Goal: Task Accomplishment & Management: Manage account settings

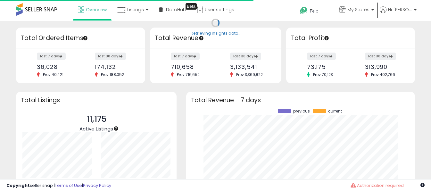
scroll to position [89, 216]
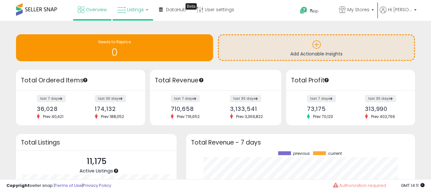
click at [145, 9] on link "Listings" at bounding box center [133, 9] width 41 height 19
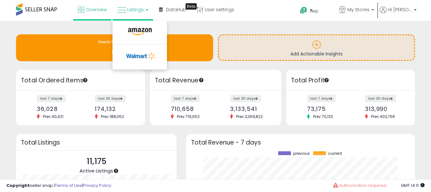
click at [139, 25] on li at bounding box center [140, 33] width 54 height 23
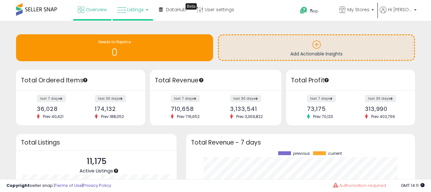
click at [136, 7] on span "Listings" at bounding box center [135, 9] width 17 height 6
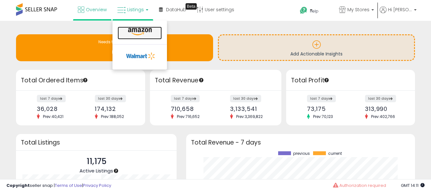
click at [134, 32] on icon at bounding box center [140, 32] width 28 height 8
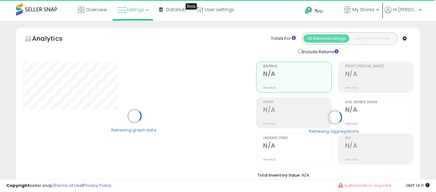
select select "**"
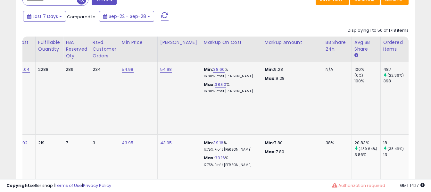
scroll to position [0, 286]
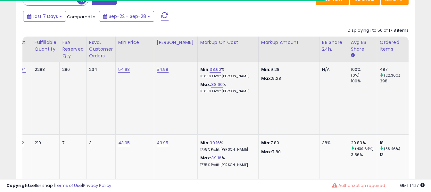
drag, startPoint x: 333, startPoint y: 96, endPoint x: 383, endPoint y: 93, distance: 49.5
click at [406, 93] on td "54.98" at bounding box center [425, 98] width 38 height 73
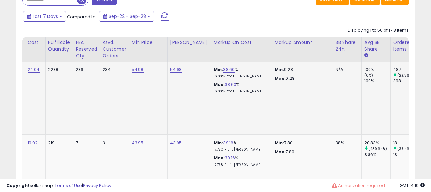
scroll to position [0, 297]
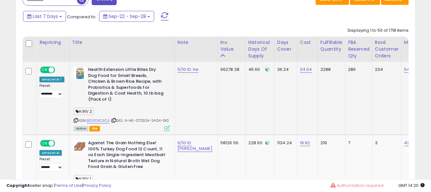
click at [164, 126] on icon at bounding box center [166, 128] width 5 height 5
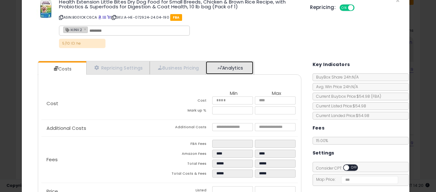
click at [219, 69] on link "Analytics" at bounding box center [229, 67] width 47 height 13
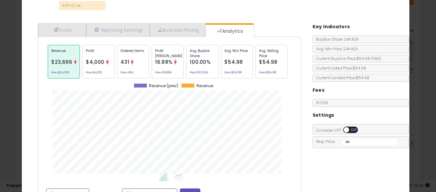
click at [191, 66] on div "100.00%" at bounding box center [200, 62] width 21 height 8
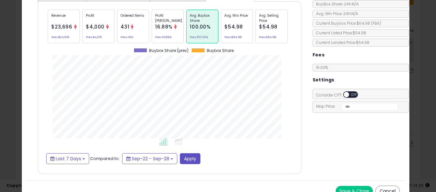
scroll to position [90, 0]
click at [72, 162] on button "Last 7 Days" at bounding box center [67, 158] width 43 height 11
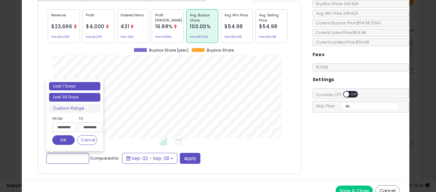
type input "**********"
click at [77, 99] on li "Last 30 Days" at bounding box center [74, 97] width 51 height 9
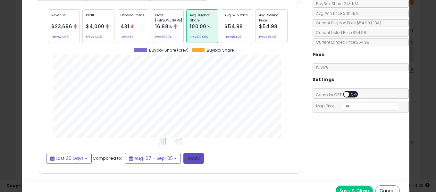
click at [195, 157] on button "Apply" at bounding box center [193, 158] width 21 height 11
click at [270, 28] on span "$53.52" at bounding box center [268, 26] width 18 height 7
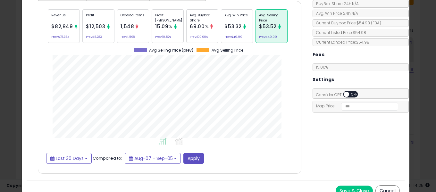
click at [0, 131] on div "× Close Health Extension Little Bites Dry Dog Food for Small Breeds, Chicken & …" at bounding box center [218, 96] width 436 height 192
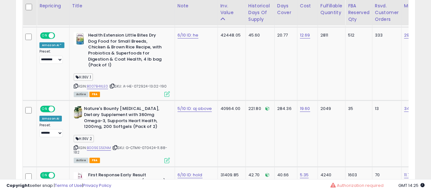
scroll to position [549, 0]
click at [101, 105] on b "Nature's Bounty [MEDICAL_DATA], Dietary Supplement with 360mg Omega-3, Supports…" at bounding box center [123, 117] width 78 height 25
click at [100, 145] on link "B009ES5ENM" at bounding box center [99, 147] width 24 height 5
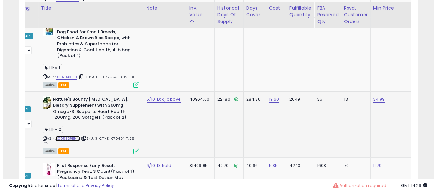
scroll to position [561, 0]
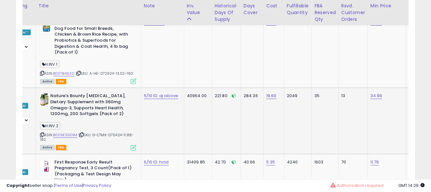
click at [131, 145] on icon at bounding box center [133, 147] width 5 height 5
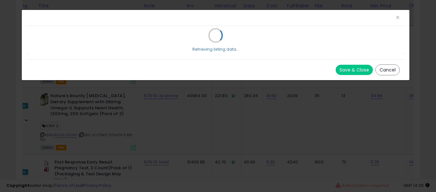
scroll to position [0, 0]
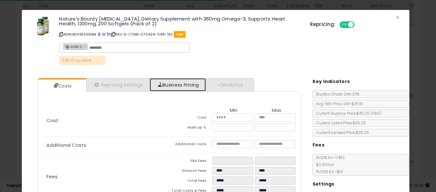
click at [203, 90] on link "Business Pricing" at bounding box center [178, 84] width 56 height 13
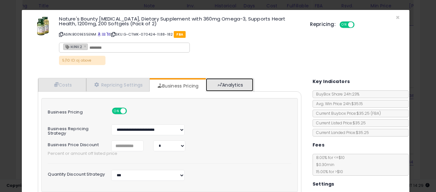
click at [231, 78] on link "Analytics" at bounding box center [229, 84] width 47 height 13
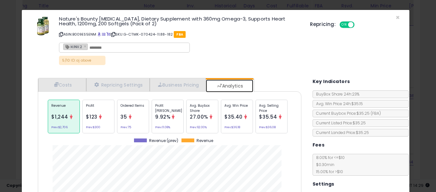
scroll to position [197, 273]
click at [260, 105] on p "Avg. Selling Price" at bounding box center [271, 108] width 25 height 10
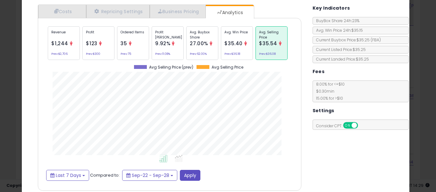
scroll to position [99, 0]
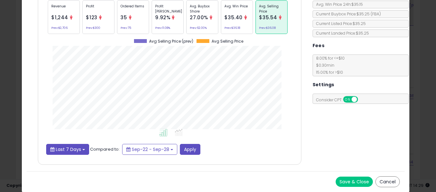
click at [84, 146] on button "Last 7 Days" at bounding box center [67, 149] width 43 height 11
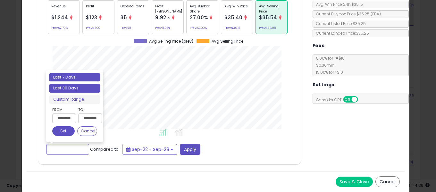
type input "**********"
click at [85, 90] on li "Last 30 Days" at bounding box center [74, 88] width 51 height 9
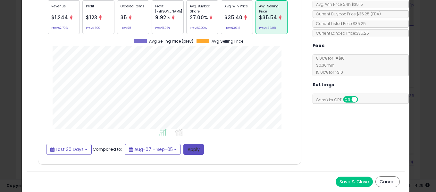
drag, startPoint x: 192, startPoint y: 160, endPoint x: 196, endPoint y: 150, distance: 10.4
click at [196, 150] on div "Cost Min Max Cost ***** ***** Mark up % ***** ***** Additional Costs Additional…" at bounding box center [169, 78] width 263 height 173
click at [196, 150] on button "Apply" at bounding box center [193, 149] width 21 height 11
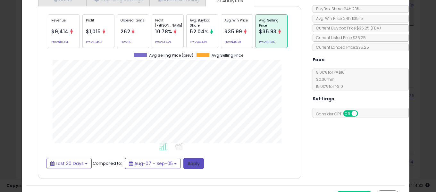
scroll to position [85, 0]
click at [205, 32] on span "52.04%" at bounding box center [199, 32] width 19 height 7
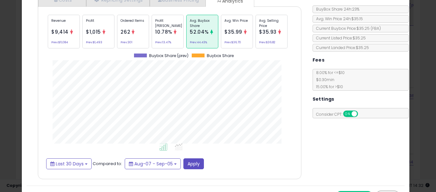
scroll to position [197, 273]
drag, startPoint x: 81, startPoint y: 172, endPoint x: 86, endPoint y: 163, distance: 9.5
click at [86, 163] on div "Cost Min Max Cost ***** ***** Mark up % ***** ***** Additional Costs Additional…" at bounding box center [169, 92] width 263 height 173
click at [86, 163] on b at bounding box center [86, 163] width 3 height 1
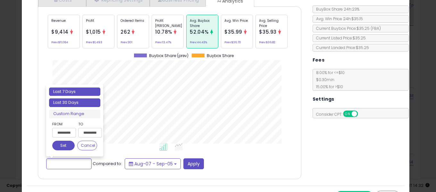
type input "**********"
click at [89, 93] on li "Last 7 Days" at bounding box center [74, 92] width 51 height 9
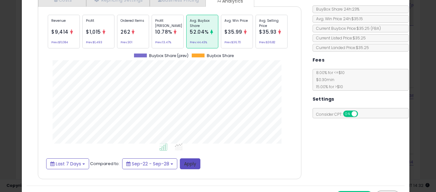
click at [191, 163] on button "Apply" at bounding box center [190, 163] width 21 height 11
click at [274, 40] on div "Avg. Selling Price $35.54 Prev: $36.08" at bounding box center [271, 32] width 32 height 34
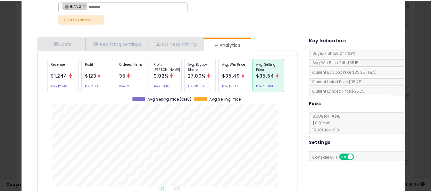
scroll to position [56, 0]
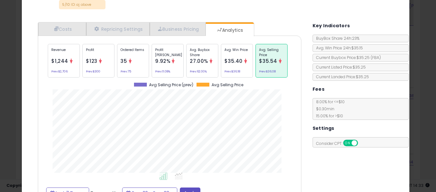
click at [20, 100] on div "× Close Nature's Bounty [MEDICAL_DATA], Dietary Supplement with 360mg Omega-3, …" at bounding box center [218, 96] width 436 height 192
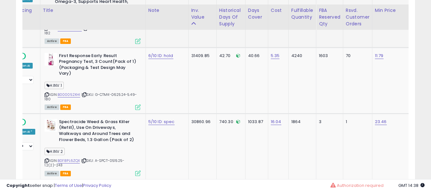
scroll to position [673, 0]
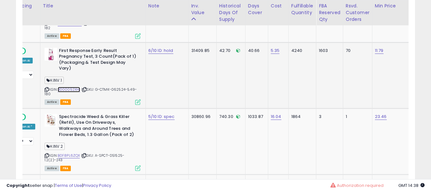
click at [73, 87] on link "B000052XHI" at bounding box center [69, 89] width 23 height 5
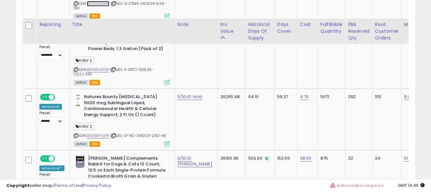
scroll to position [782, 0]
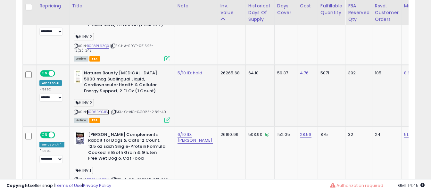
click at [98, 109] on link "B006BY0JPA" at bounding box center [98, 111] width 23 height 5
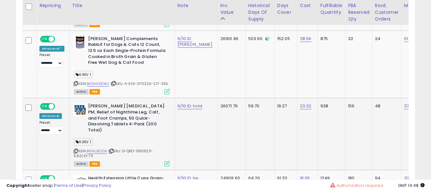
scroll to position [878, 0]
click at [101, 149] on link "B01ALBZJDA" at bounding box center [97, 151] width 21 height 5
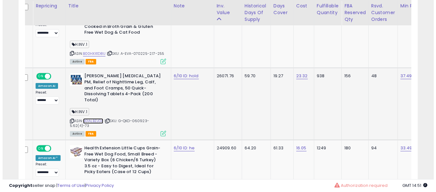
scroll to position [0, 0]
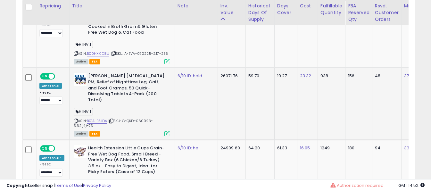
click at [164, 131] on icon at bounding box center [166, 133] width 5 height 5
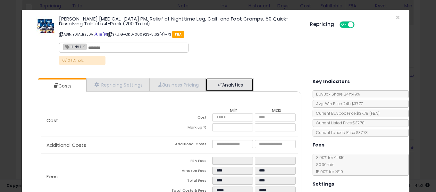
click at [234, 83] on link "Analytics" at bounding box center [229, 84] width 47 height 13
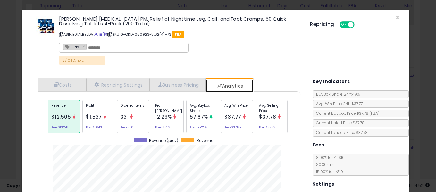
scroll to position [197, 273]
click at [203, 106] on p "Avg. Buybox Share" at bounding box center [202, 108] width 25 height 10
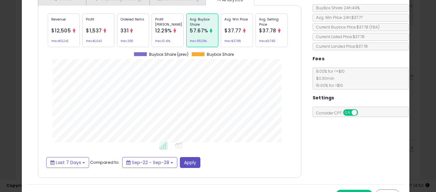
scroll to position [85, 0]
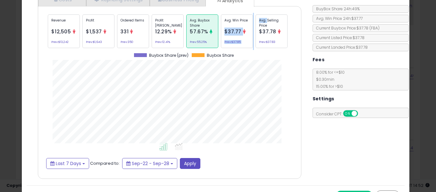
drag, startPoint x: 247, startPoint y: 19, endPoint x: 266, endPoint y: 20, distance: 19.6
click at [266, 20] on div "Revenue $12,505 Prev: $13,242 Profit $1,537 Prev: $1,643 Ordered Items 331 Prev…" at bounding box center [169, 31] width 247 height 37
click at [266, 20] on p "Avg. Selling Price" at bounding box center [271, 23] width 25 height 10
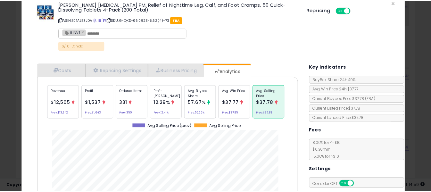
scroll to position [0, 0]
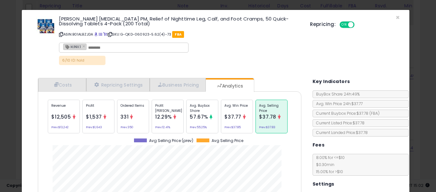
click at [390, 17] on div "[PERSON_NAME] [MEDICAL_DATA] PM, Relief of Nighttime Leg, Calf, and Foot Cramps…" at bounding box center [216, 42] width 378 height 54
click at [396, 17] on span "×" at bounding box center [398, 17] width 4 height 9
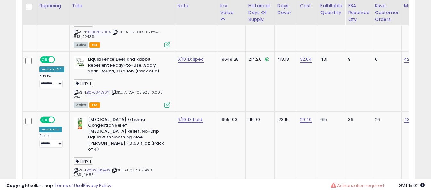
scroll to position [1516, 0]
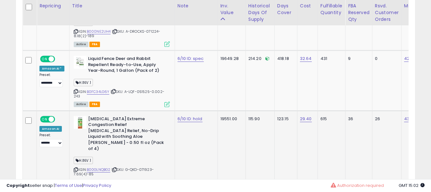
click at [128, 116] on b "[MEDICAL_DATA] Extreme Congestion Relief [MEDICAL_DATA] Relief, No-Drip Liquid …" at bounding box center [127, 134] width 78 height 37
click at [102, 167] on link "B00GLNQBG2" at bounding box center [99, 169] width 24 height 5
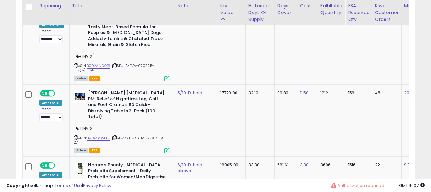
scroll to position [1842, 0]
click at [88, 162] on b "Nature's Bounty [MEDICAL_DATA] Probiotic Supplement - Daily Probiotic for Women…" at bounding box center [127, 180] width 78 height 37
click at [93, 162] on div "ASIN: B0014CVXMW | SKU: G-VIC-052224-3.24-176 Active FBA" at bounding box center [122, 194] width 96 height 64
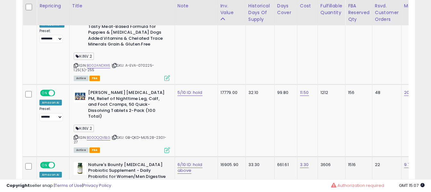
click at [226, 156] on td "16905.90" at bounding box center [232, 192] width 28 height 73
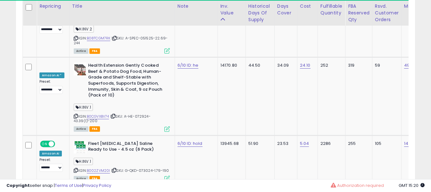
scroll to position [2516, 0]
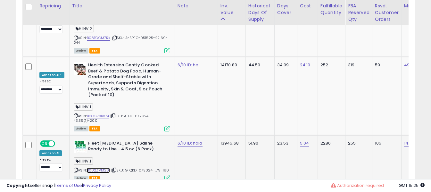
click at [104, 168] on link "B002ZVM20I" at bounding box center [98, 170] width 23 height 5
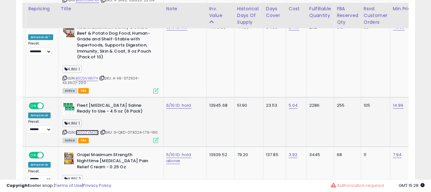
scroll to position [2559, 0]
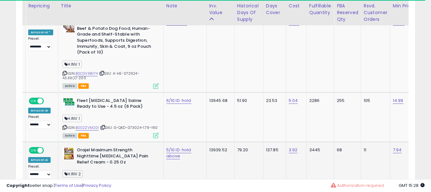
click at [91, 180] on link "B00433JHW2" at bounding box center [88, 182] width 24 height 5
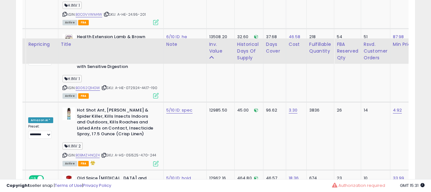
scroll to position [2920, 0]
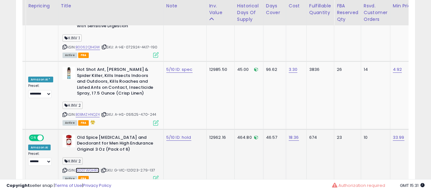
click at [89, 168] on link "B0017WGHRU" at bounding box center [88, 170] width 24 height 5
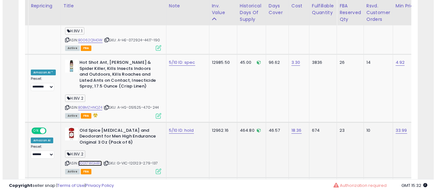
scroll to position [2928, 0]
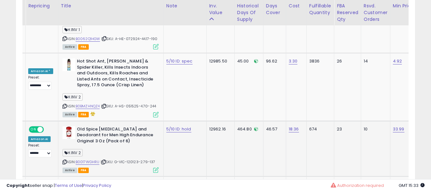
click at [153, 167] on icon at bounding box center [155, 169] width 5 height 5
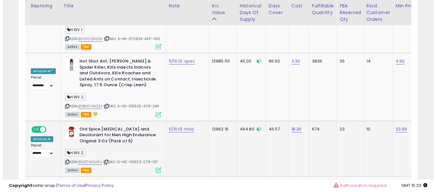
scroll to position [131, 234]
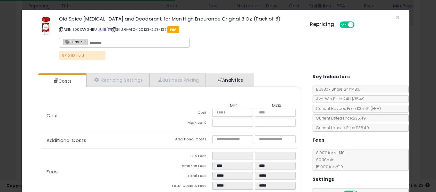
drag, startPoint x: 192, startPoint y: 87, endPoint x: 221, endPoint y: 78, distance: 29.8
click at [221, 78] on div "Costs Repricing Settings Business Pricing Analytics" at bounding box center [169, 160] width 263 height 174
click at [221, 78] on span at bounding box center [220, 80] width 4 height 4
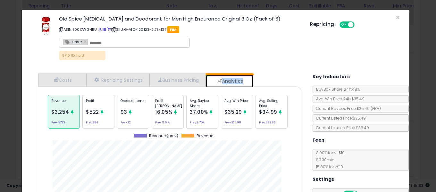
scroll to position [197, 273]
click at [202, 110] on span "37.00%" at bounding box center [199, 112] width 18 height 7
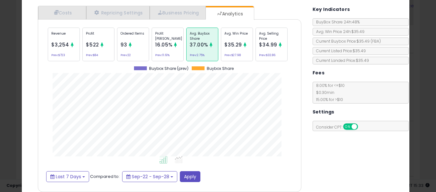
scroll to position [68, 0]
click at [259, 44] on span "$34.99" at bounding box center [268, 44] width 18 height 7
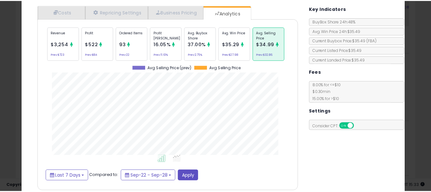
scroll to position [197, 273]
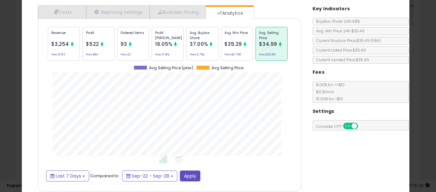
click at [0, 110] on div "× Close Old Spice [MEDICAL_DATA] and Deodorant for Men High Endurance Original …" at bounding box center [218, 96] width 436 height 192
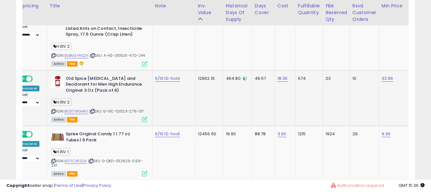
scroll to position [2979, 0]
click at [81, 158] on link "B07LCXR2Q6" at bounding box center [75, 160] width 23 height 5
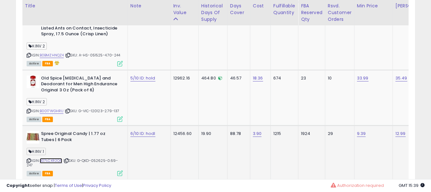
scroll to position [0, 44]
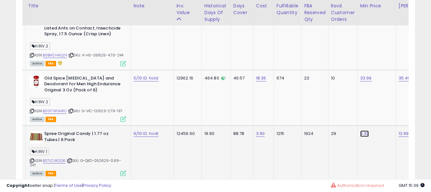
click at [360, 130] on link "9.39" at bounding box center [364, 133] width 9 height 6
click at [337, 125] on td "29" at bounding box center [342, 152] width 29 height 54
click at [383, 67] on button "button" at bounding box center [377, 67] width 11 height 10
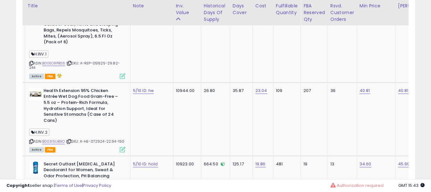
scroll to position [3315, 0]
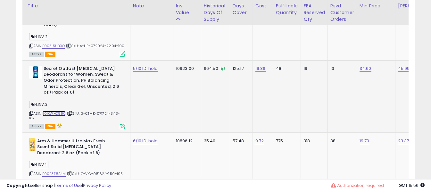
scroll to position [3402, 0]
